Goal: Information Seeking & Learning: Learn about a topic

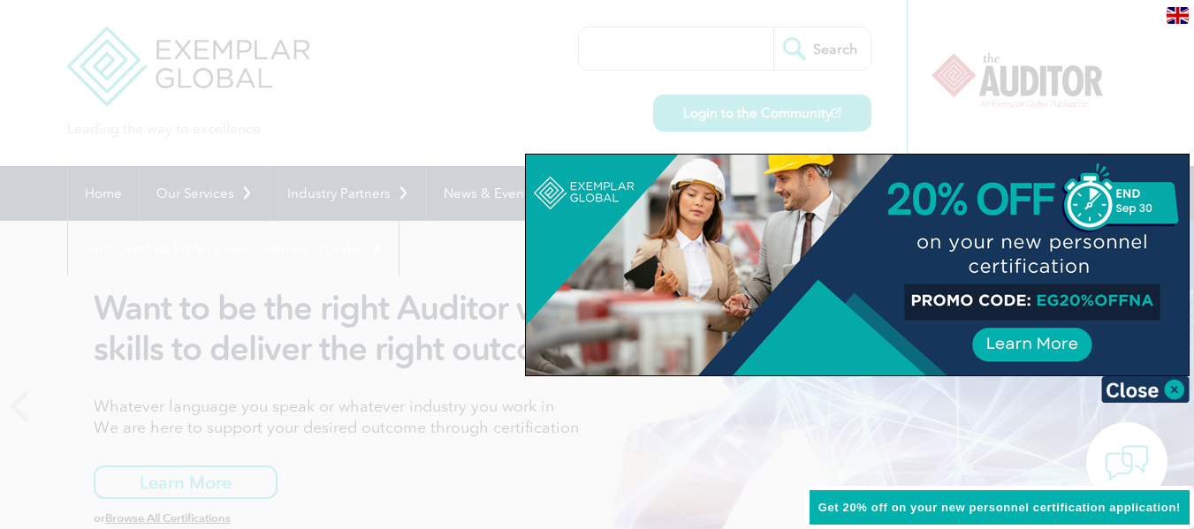
drag, startPoint x: 1169, startPoint y: 385, endPoint x: 999, endPoint y: 392, distance: 170.7
click at [1169, 386] on img at bounding box center [1145, 390] width 88 height 27
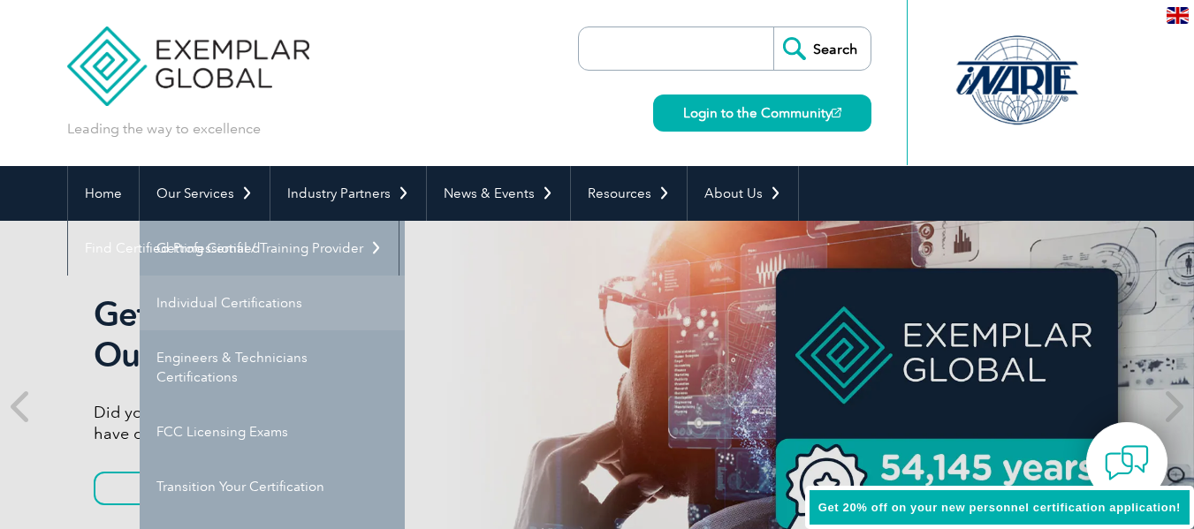
click at [205, 297] on link "Individual Certifications" at bounding box center [272, 303] width 265 height 55
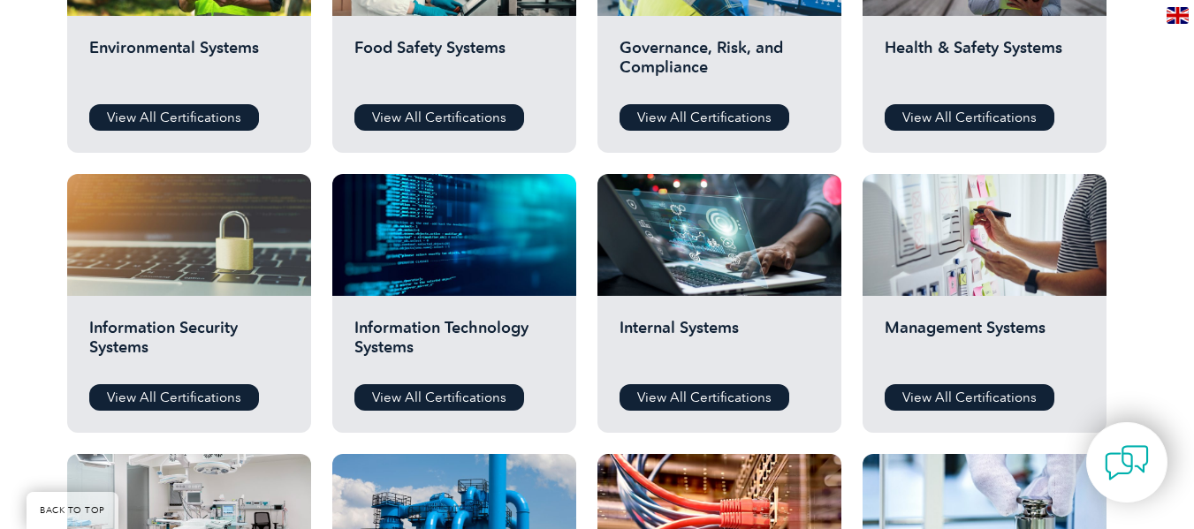
scroll to position [796, 0]
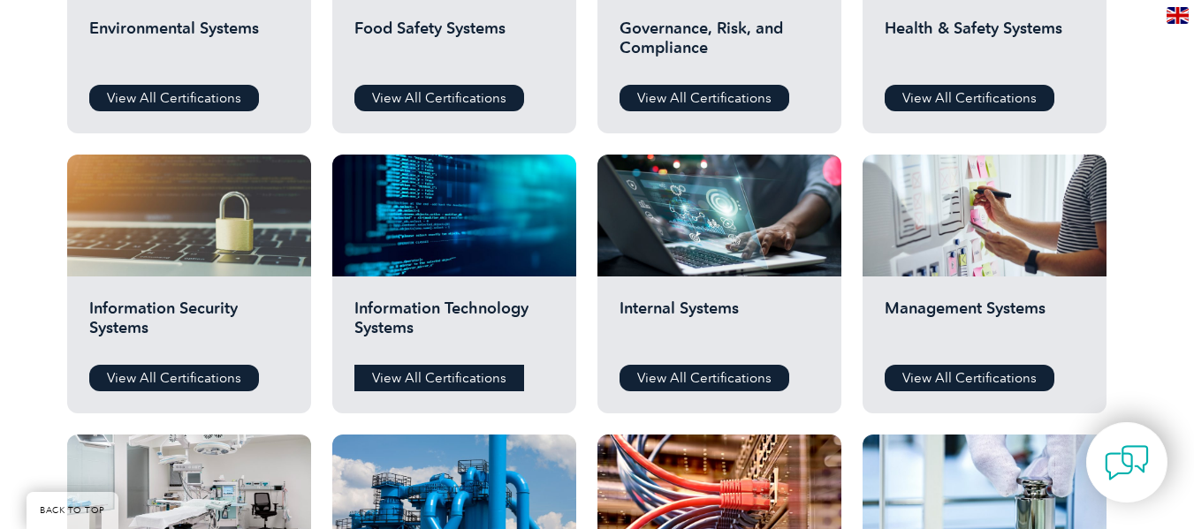
click at [507, 377] on link "View All Certifications" at bounding box center [439, 378] width 170 height 27
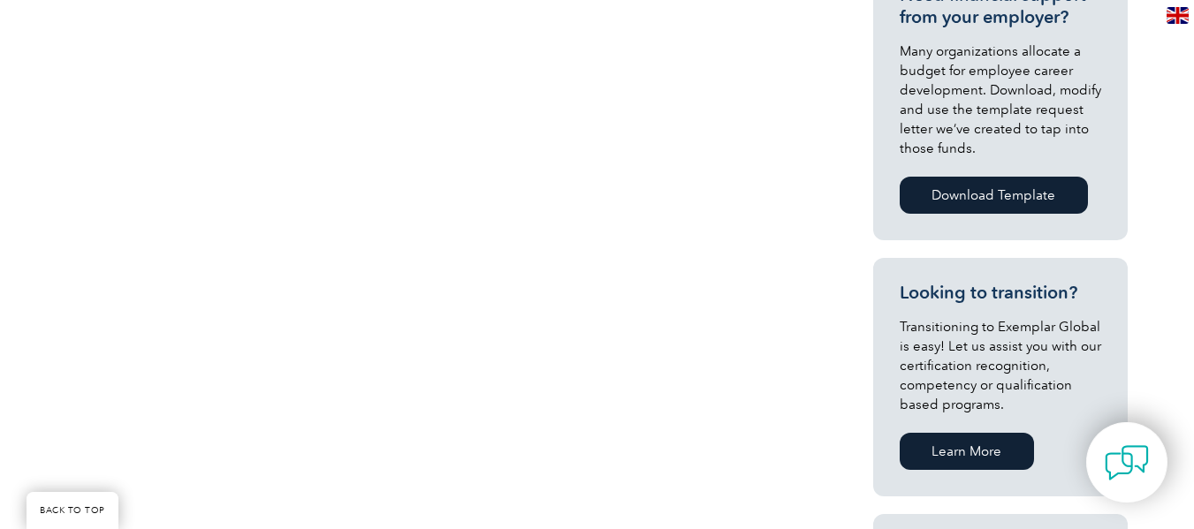
scroll to position [972, 0]
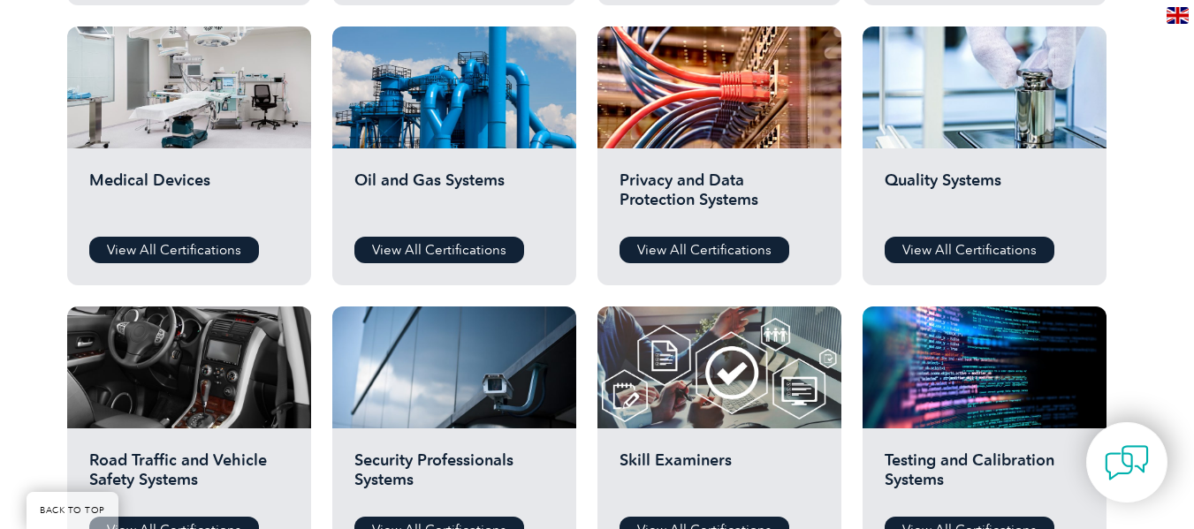
scroll to position [884, 0]
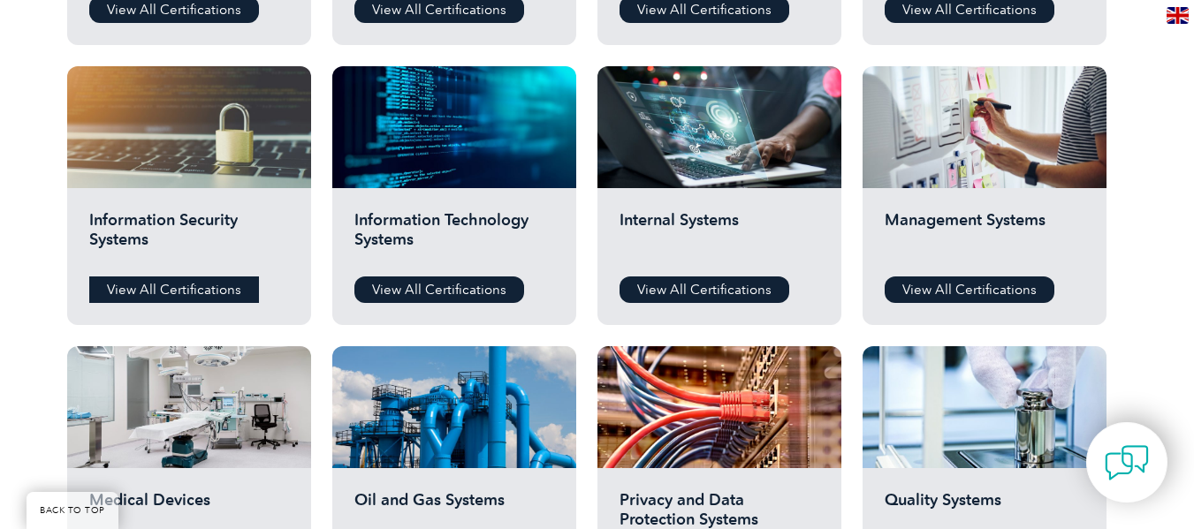
click at [155, 293] on link "View All Certifications" at bounding box center [174, 290] width 170 height 27
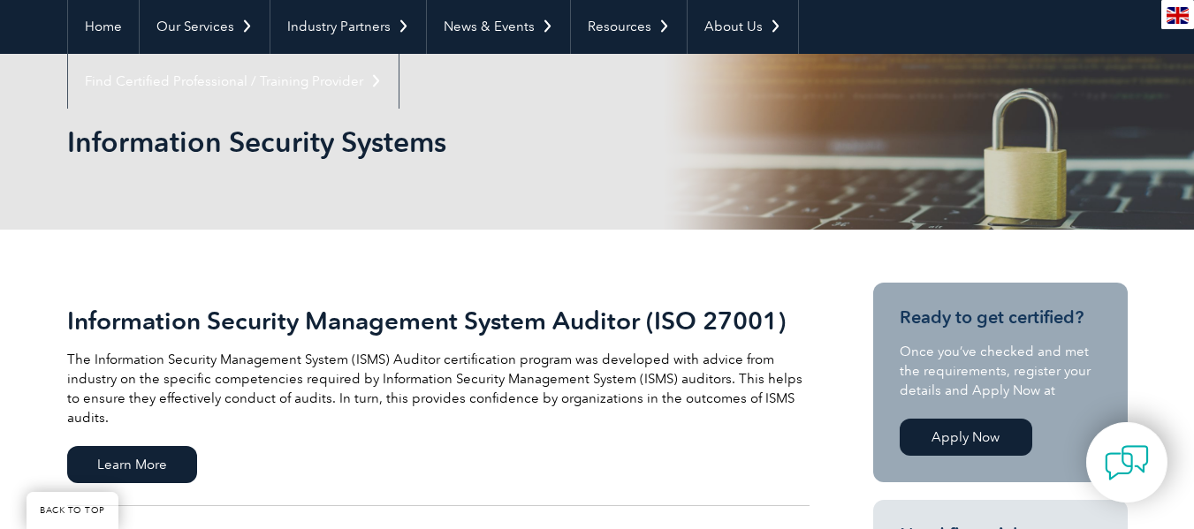
scroll to position [354, 0]
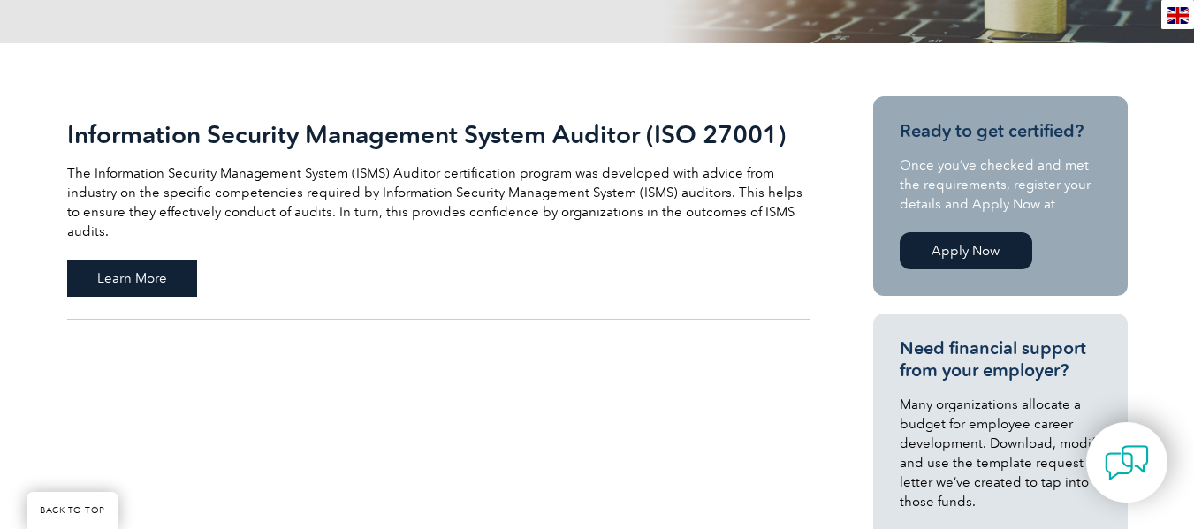
click at [153, 260] on span "Learn More" at bounding box center [132, 278] width 130 height 37
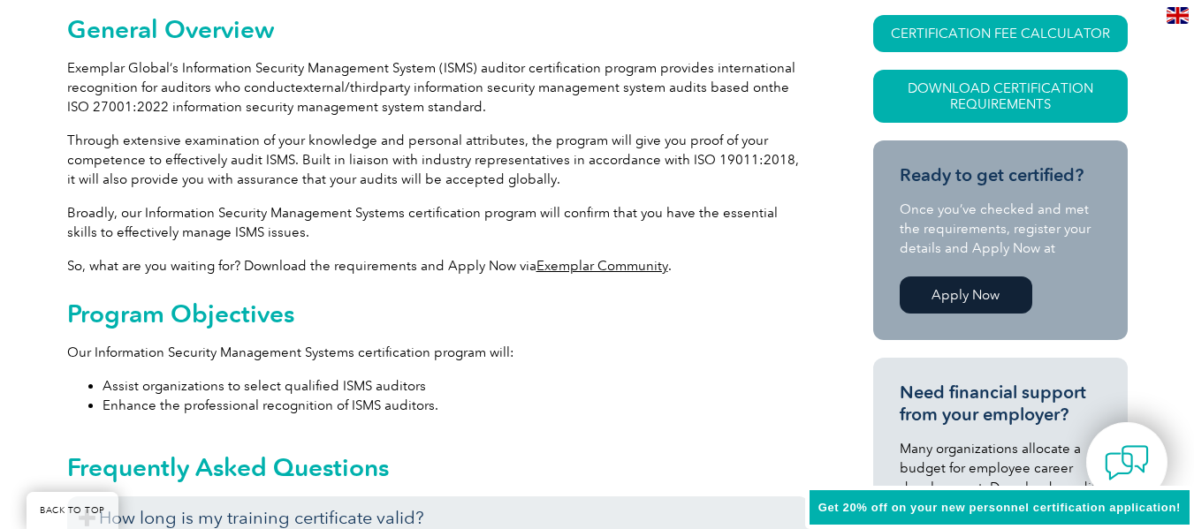
scroll to position [486, 0]
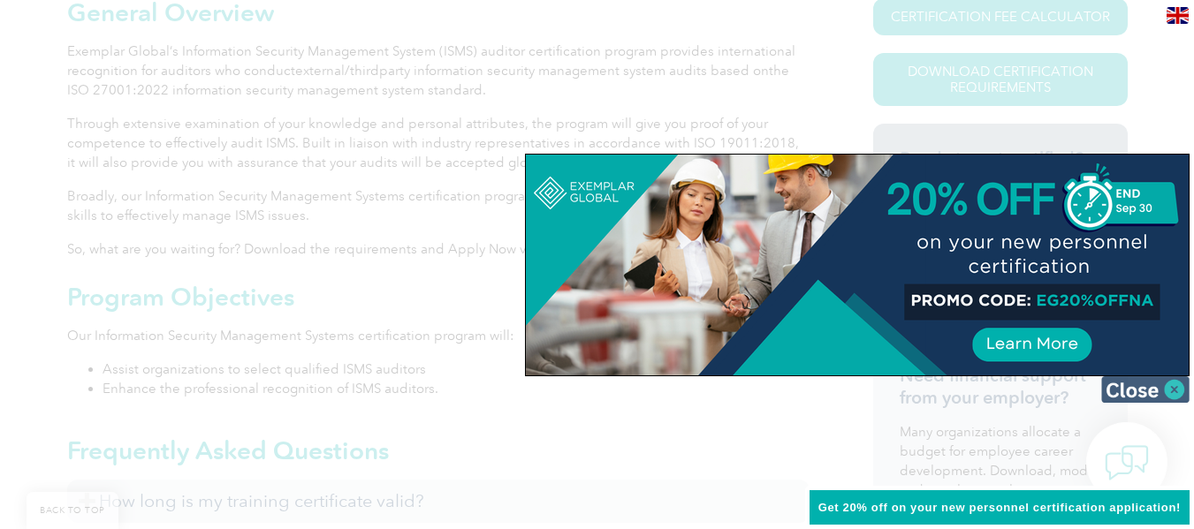
click at [1169, 389] on img at bounding box center [1145, 390] width 88 height 27
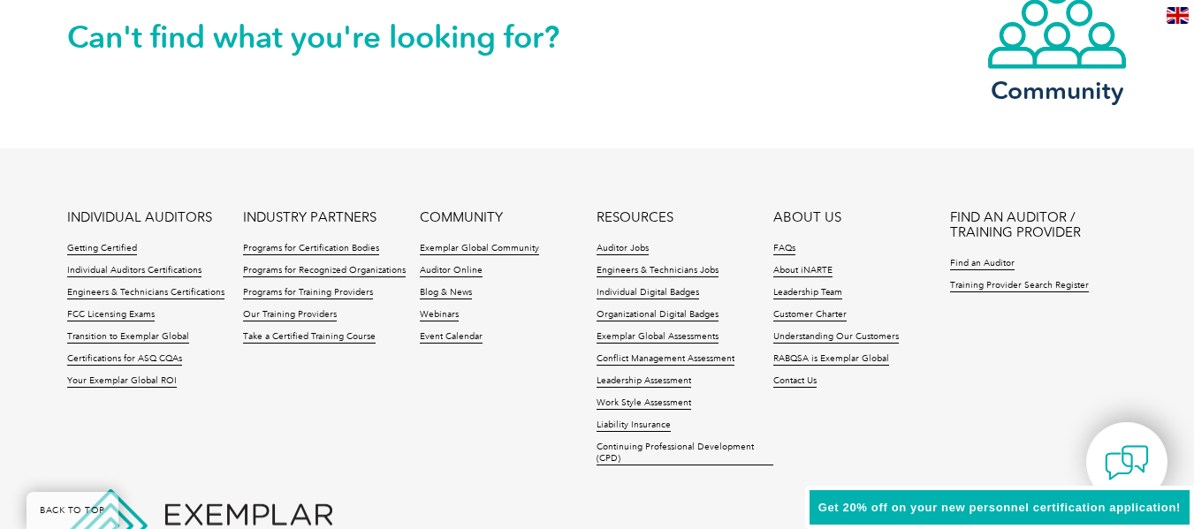
scroll to position [2431, 0]
